Goal: Information Seeking & Learning: Obtain resource

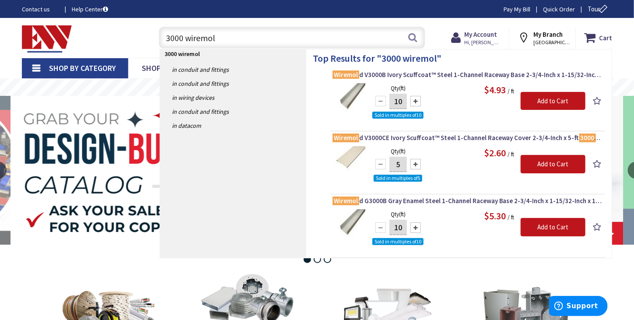
type input "3000 wiremold"
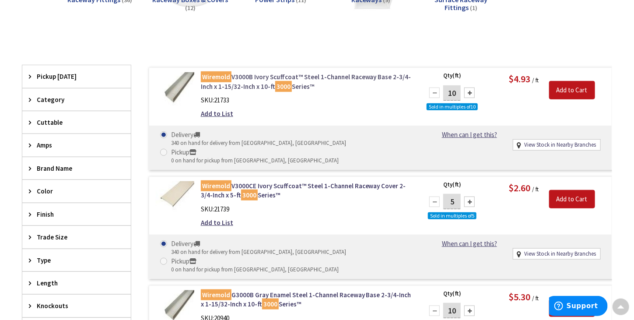
click at [252, 79] on link "Wiremold V3000B Ivory Scuffcoat™ Steel 1-Channel Raceway Base 2-3/4-Inch x 1-15…" at bounding box center [307, 81] width 212 height 19
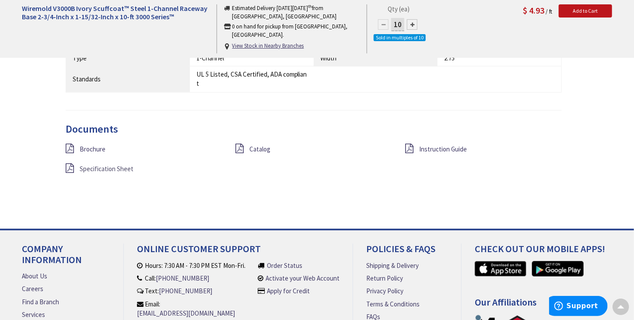
click at [124, 173] on span "Specification Sheet" at bounding box center [107, 169] width 54 height 8
click at [97, 152] on span "Brochure" at bounding box center [93, 149] width 26 height 8
